Goal: Task Accomplishment & Management: Manage account settings

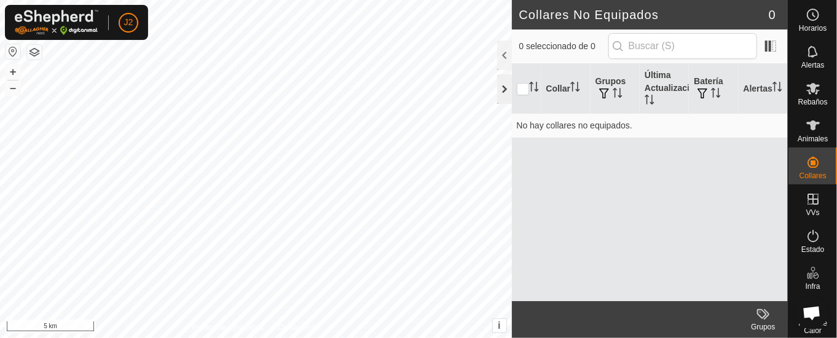
click at [504, 88] on div at bounding box center [504, 88] width 15 height 29
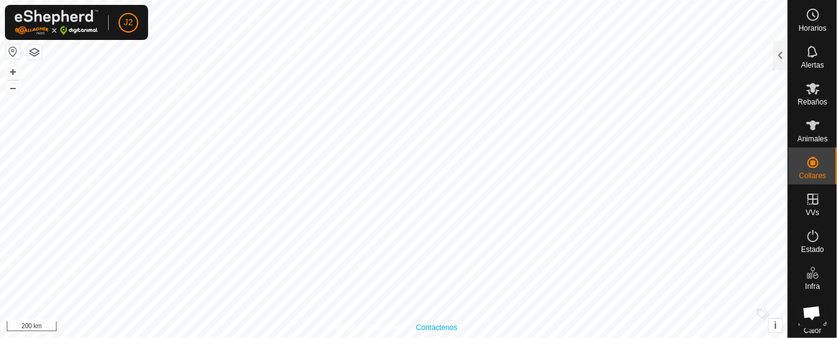
click at [422, 325] on div "Política de Privacidad Contáctenos + – ⇧ i This application includes HERE Maps.…" at bounding box center [393, 169] width 787 height 338
click at [809, 125] on icon at bounding box center [812, 125] width 15 height 15
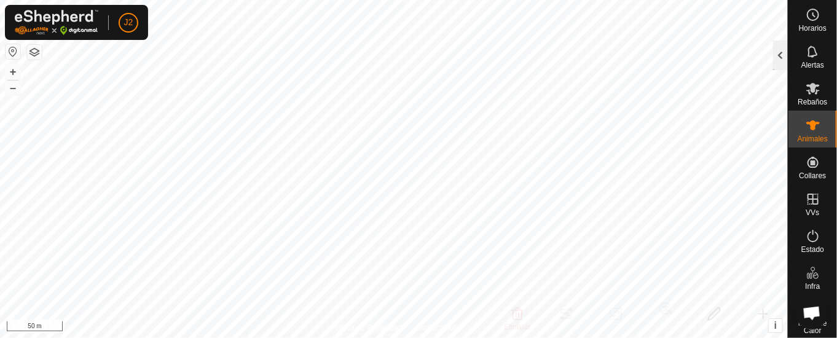
click at [783, 50] on div at bounding box center [780, 55] width 15 height 29
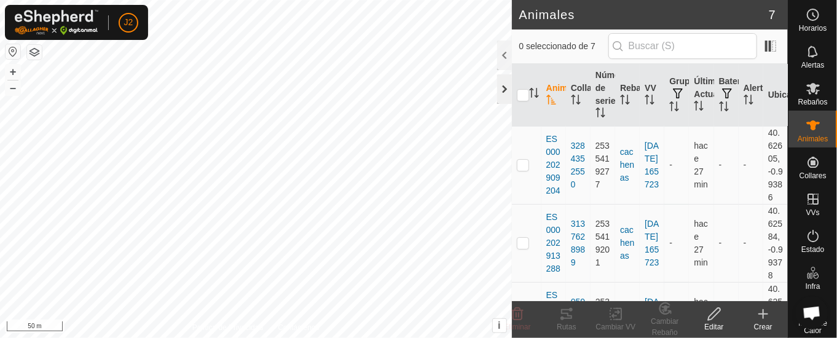
click at [502, 90] on div at bounding box center [504, 88] width 15 height 29
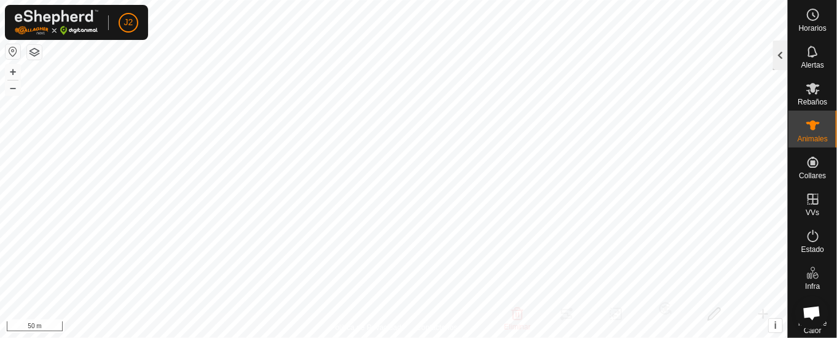
click at [775, 55] on div at bounding box center [780, 55] width 15 height 29
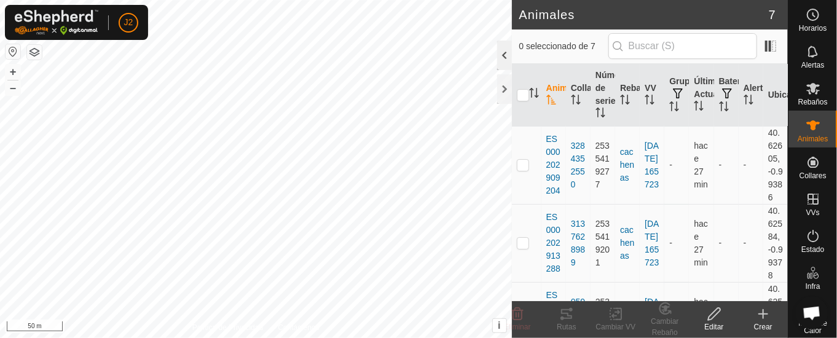
click at [498, 50] on div at bounding box center [504, 55] width 15 height 29
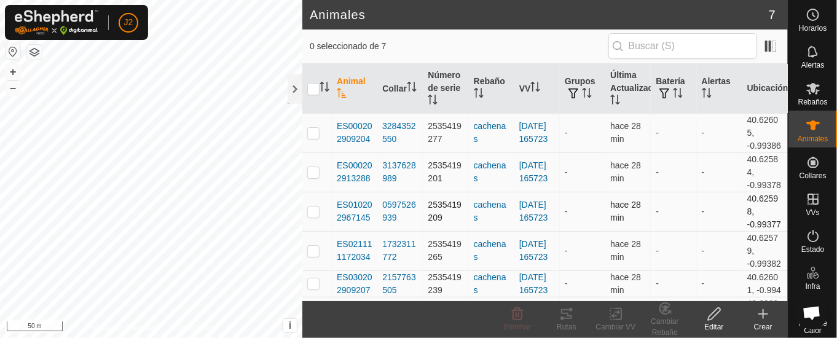
scroll to position [85, 0]
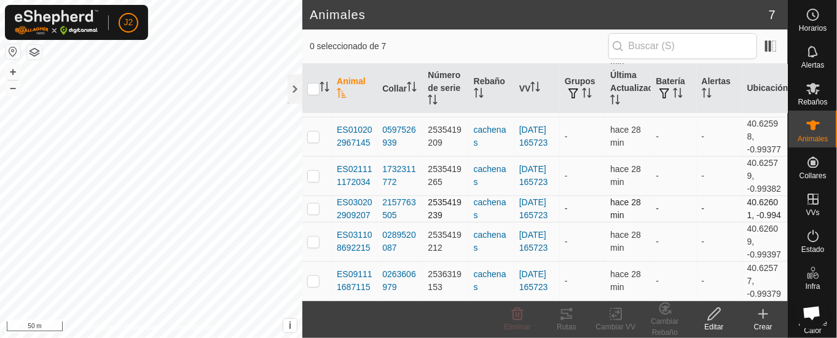
click at [316, 203] on p-checkbox at bounding box center [313, 208] width 12 height 10
checkbox input "true"
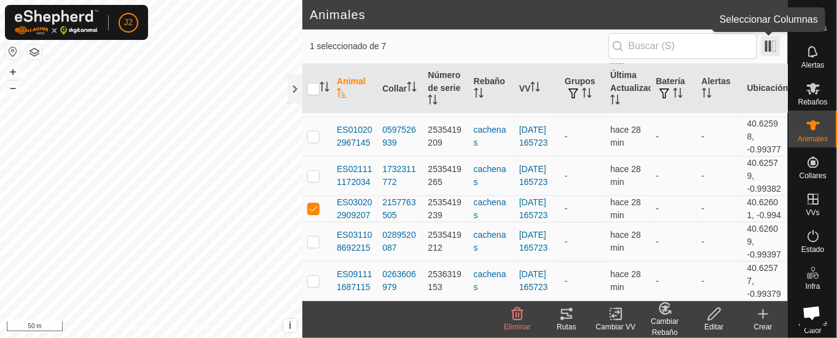
click at [771, 46] on span at bounding box center [770, 46] width 20 height 20
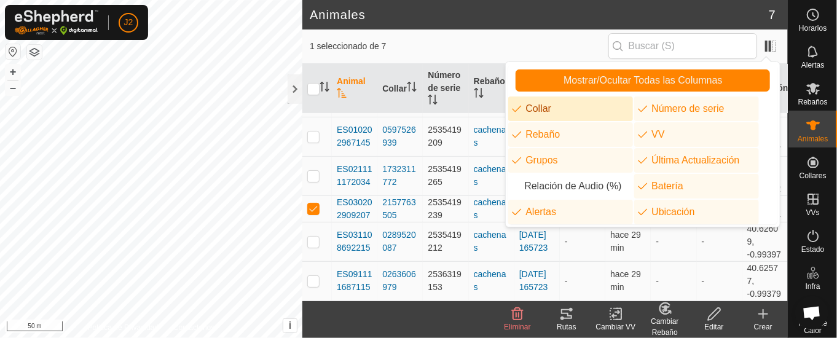
click at [562, 45] on span "1 seleccionado de 7" at bounding box center [459, 46] width 299 height 13
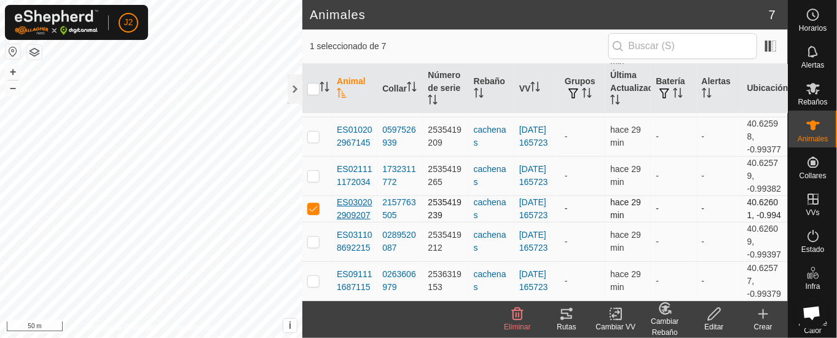
click at [361, 201] on span "ES030202909207" at bounding box center [355, 209] width 36 height 26
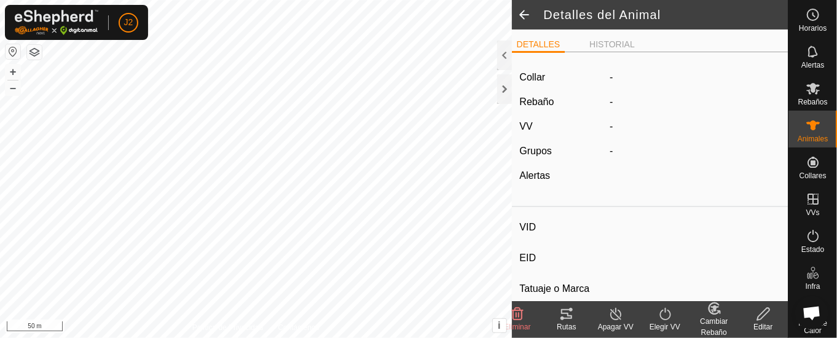
type input "ES030202909207"
type input "-"
type input "YENY"
type input "CACHENA"
type input "bobino"
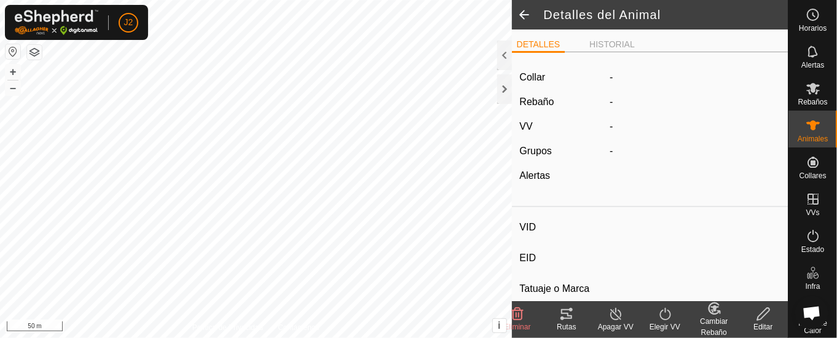
type input "02/2019"
type input "6 years 9 months"
type input "Vacía"
type input "400 kg"
type input "2 kg"
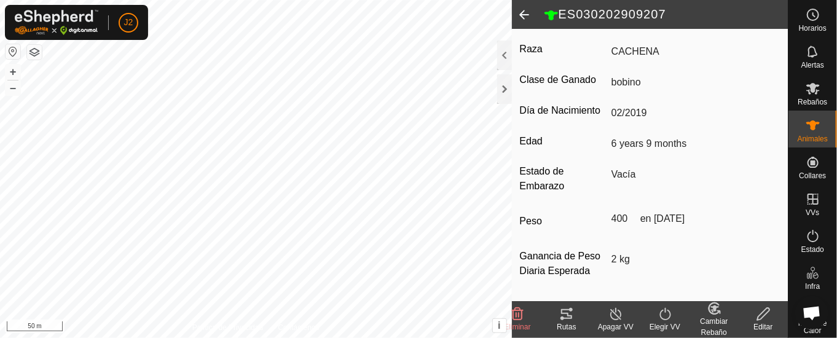
scroll to position [181, 0]
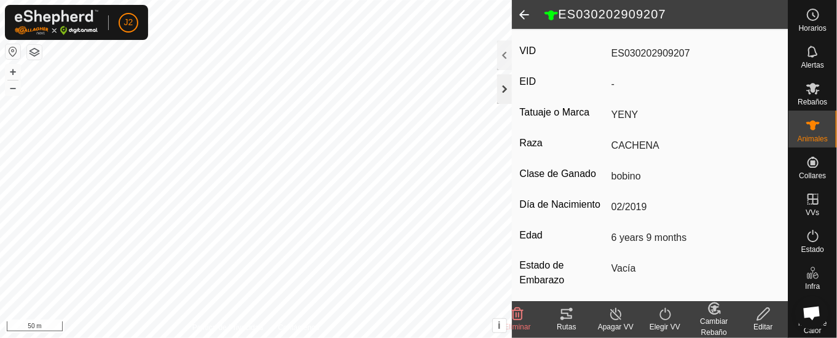
click at [498, 93] on div at bounding box center [504, 88] width 15 height 29
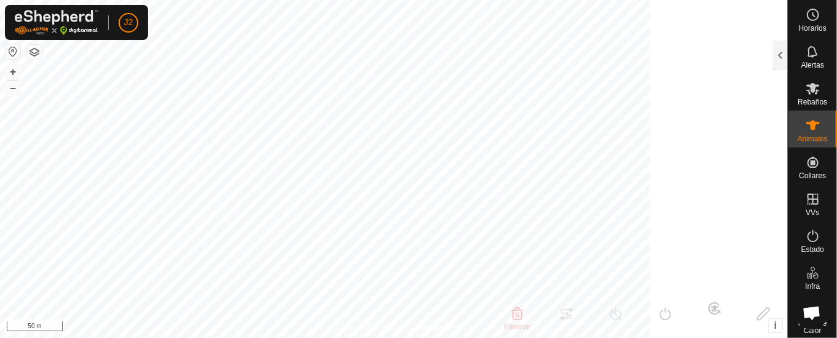
scroll to position [324, 0]
click at [780, 56] on div at bounding box center [780, 55] width 15 height 29
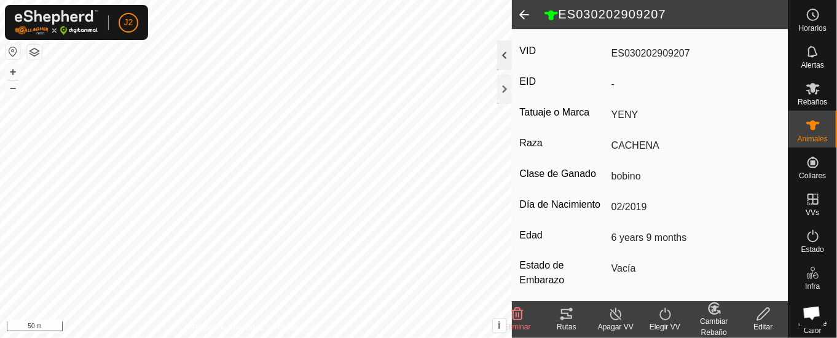
click at [502, 53] on div at bounding box center [504, 55] width 15 height 29
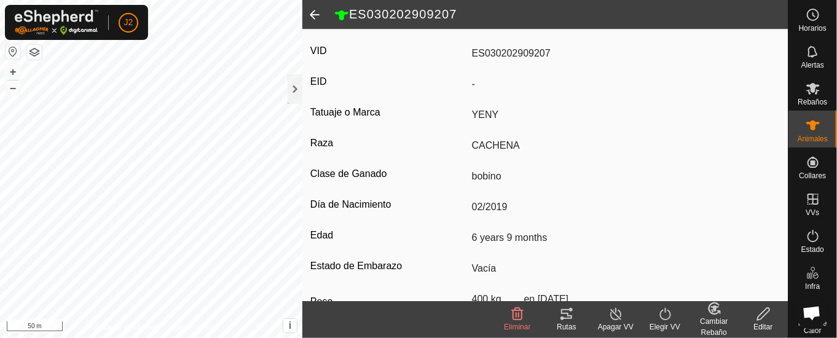
click at [314, 10] on span at bounding box center [314, 14] width 25 height 29
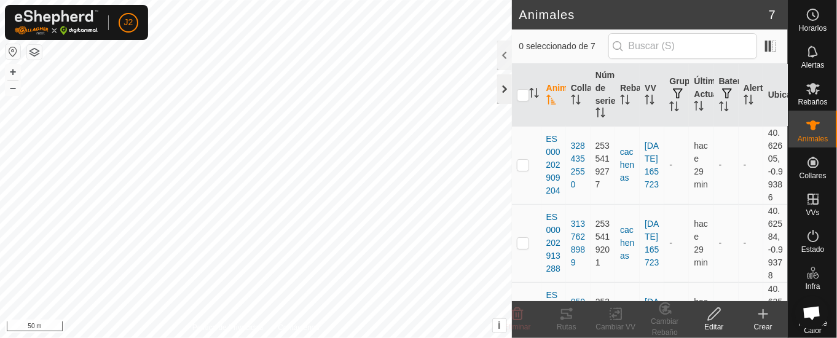
click at [499, 85] on div at bounding box center [504, 88] width 15 height 29
